Goal: Task Accomplishment & Management: Use online tool/utility

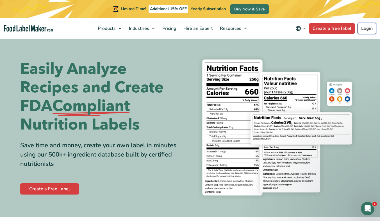
click at [369, 29] on link "Login" at bounding box center [367, 28] width 19 height 11
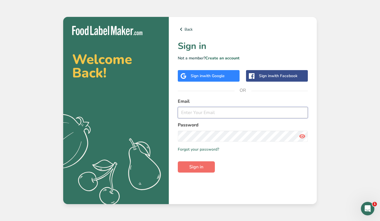
type input "[EMAIL_ADDRESS][DOMAIN_NAME]"
click at [190, 167] on span "Sign in" at bounding box center [196, 166] width 14 height 7
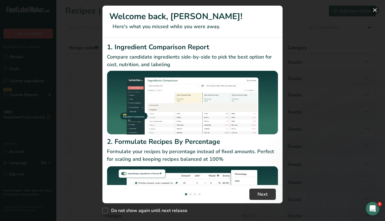
click at [376, 12] on button "New Features" at bounding box center [374, 10] width 9 height 9
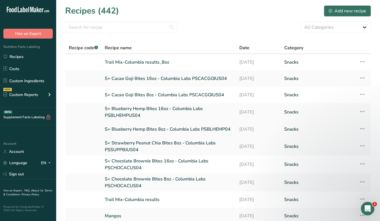
click at [143, 130] on link "S+ Blueberry Hemp Bites 8oz - Columbia Labs PSBLHEMP04" at bounding box center [169, 129] width 128 height 12
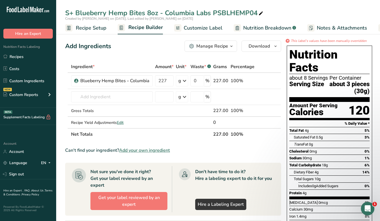
click at [91, 27] on span "Recipe Setup" at bounding box center [91, 28] width 31 height 8
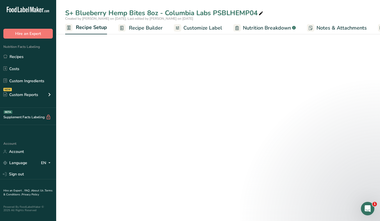
scroll to position [0, 2]
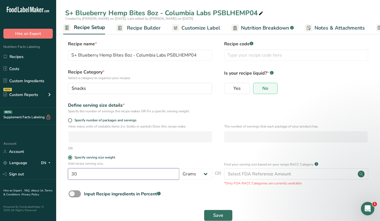
click at [76, 172] on input "30" at bounding box center [123, 173] width 111 height 11
type input "3"
type input "40"
click at [212, 214] on button "Save" at bounding box center [218, 214] width 29 height 11
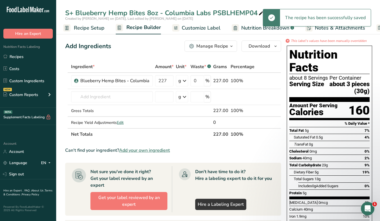
click at [193, 27] on span "Customize Label" at bounding box center [201, 28] width 39 height 8
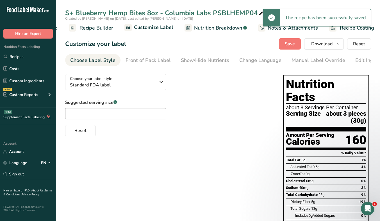
scroll to position [0, 52]
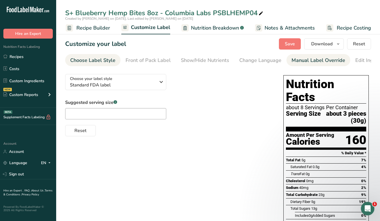
click at [293, 59] on div "Manual Label Override" at bounding box center [319, 61] width 54 height 8
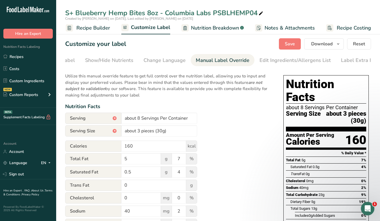
scroll to position [0, 102]
click at [140, 128] on input "about 3 pieces (30g)" at bounding box center [159, 130] width 76 height 11
click at [159, 128] on input "about 4 pieces (30g)" at bounding box center [159, 130] width 76 height 11
type input "about 4 pieces (40g)"
click at [166, 122] on input "about 8 Servings Per Container" at bounding box center [159, 117] width 76 height 11
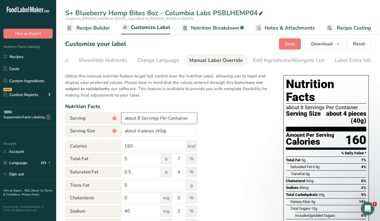
click at [138, 119] on input "about 8 Servings Per Container" at bounding box center [159, 117] width 76 height 11
type input "about 6 Servings Per Container"
click at [292, 40] on button "Save" at bounding box center [290, 43] width 22 height 11
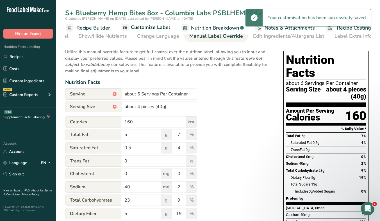
scroll to position [0, 0]
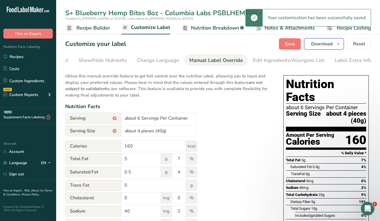
click at [340, 42] on icon "button" at bounding box center [338, 43] width 4 height 7
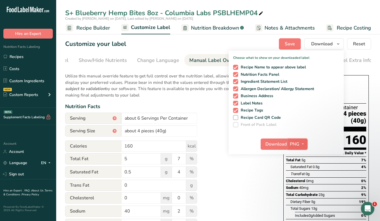
click at [296, 145] on span "PNG" at bounding box center [295, 144] width 10 height 7
click at [299, 187] on link "PDF" at bounding box center [299, 183] width 18 height 9
click at [281, 146] on span "Download" at bounding box center [276, 144] width 21 height 7
